Goal: Transaction & Acquisition: Subscribe to service/newsletter

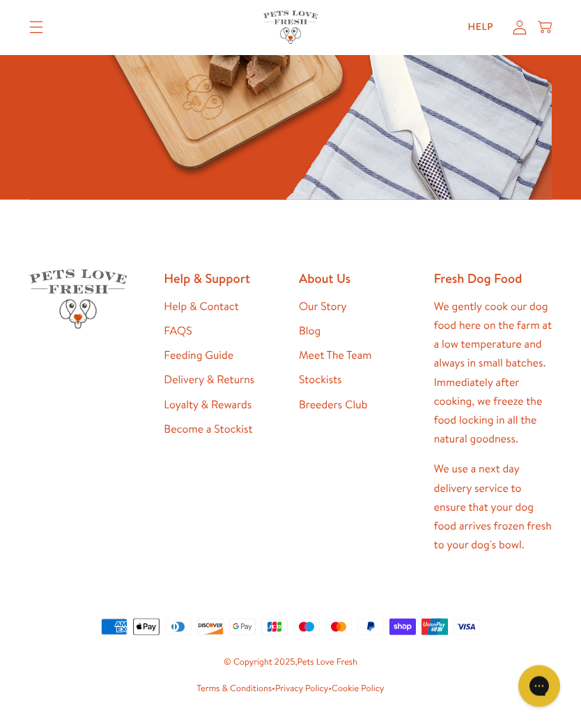
scroll to position [3347, 0]
click at [224, 396] on link "Loyalty & Rewards" at bounding box center [208, 403] width 88 height 15
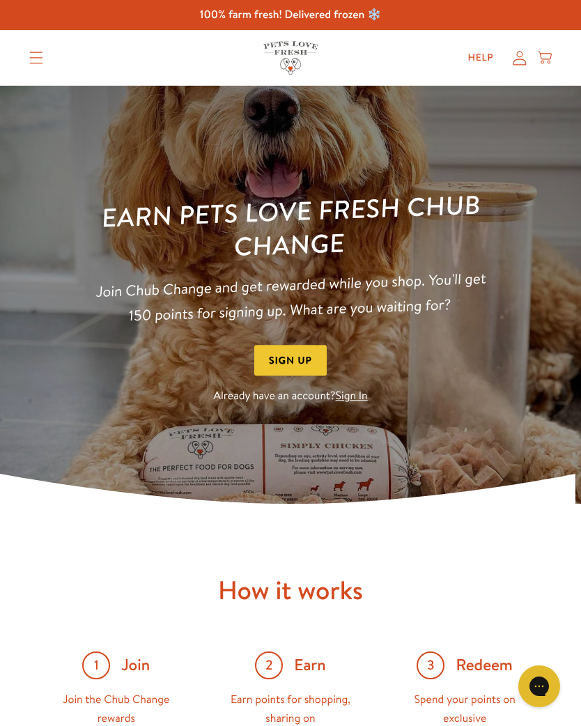
click at [286, 359] on button "Sign Up" at bounding box center [290, 360] width 72 height 31
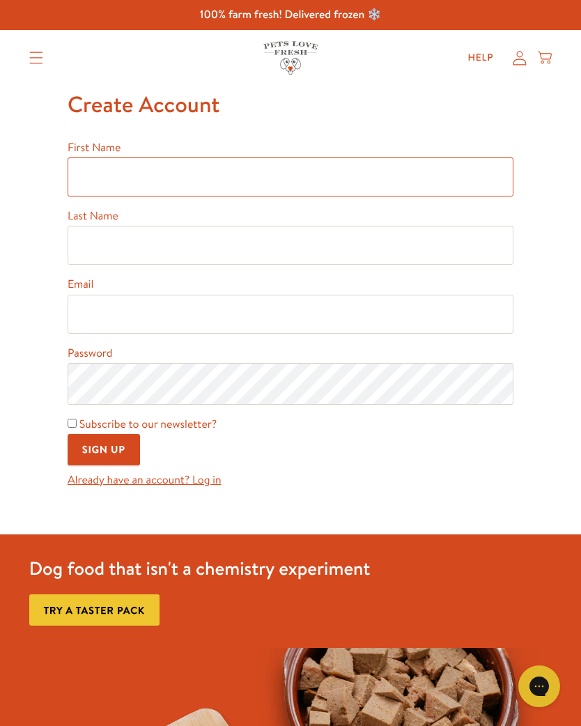
click at [92, 177] on input "First Name" at bounding box center [291, 176] width 446 height 39
type input "Paula"
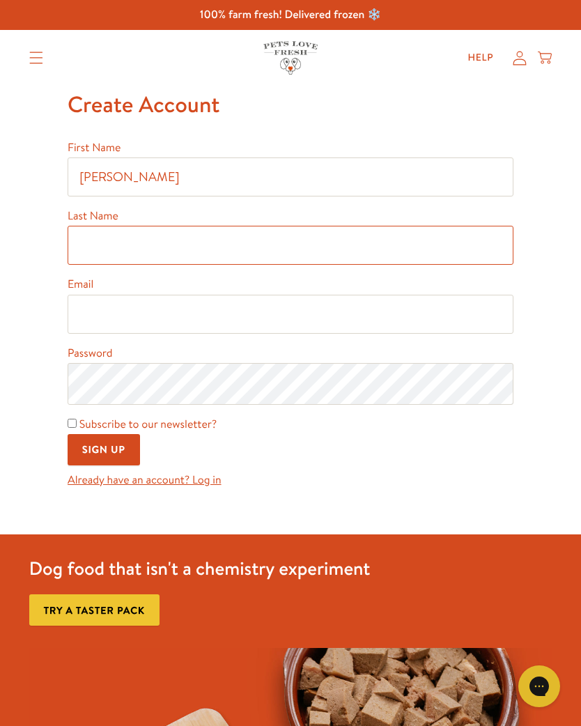
click at [91, 240] on input "Last Name" at bounding box center [291, 245] width 446 height 39
type input "Maybery"
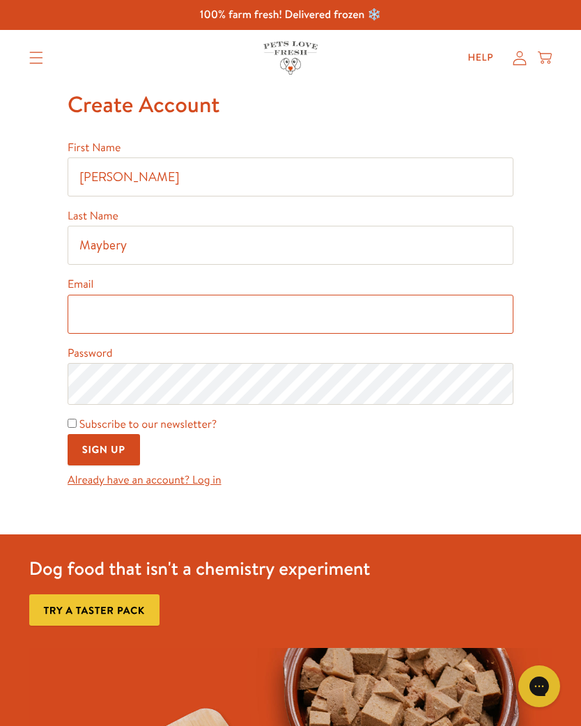
click at [93, 315] on input "Email" at bounding box center [291, 314] width 446 height 39
type input "p.maybery@outlook.com"
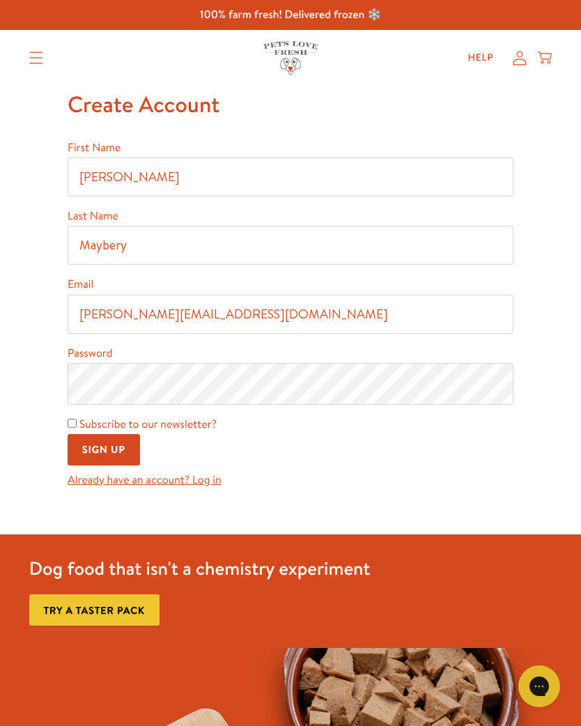
click at [71, 428] on input "Subscribe to our newsletter?" at bounding box center [72, 422] width 9 height 9
checkbox input "true"
click at [113, 454] on input "Sign Up" at bounding box center [104, 449] width 72 height 31
